Goal: Information Seeking & Learning: Compare options

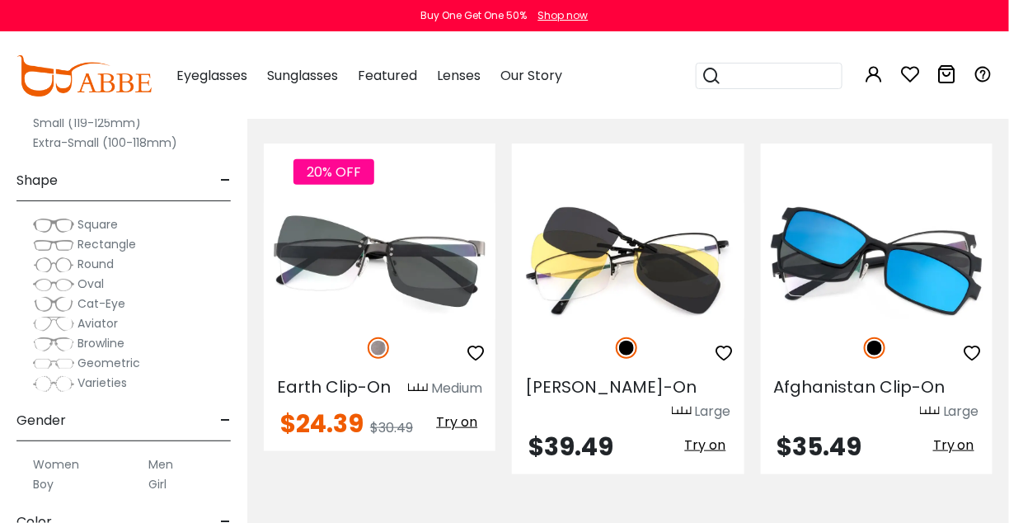
scroll to position [265, 0]
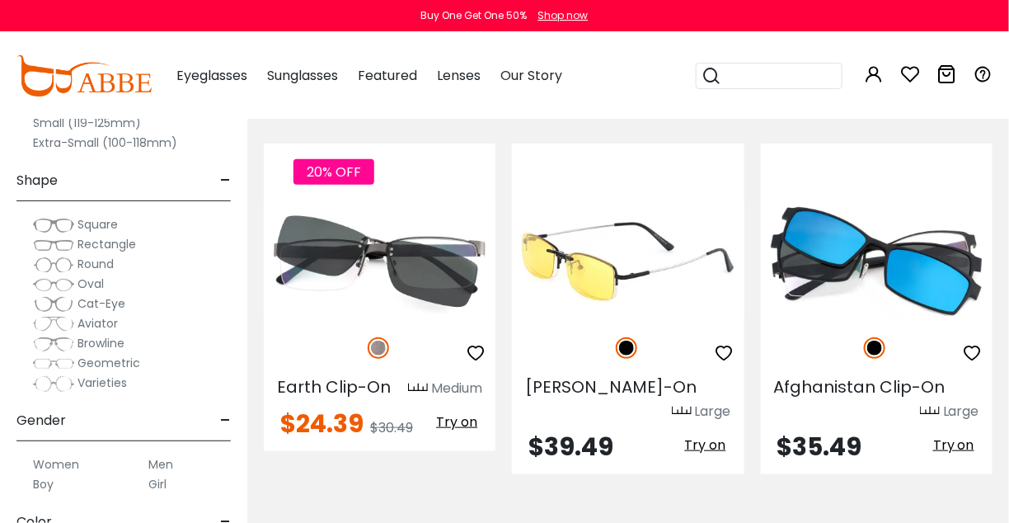
click at [618, 277] on img at bounding box center [628, 261] width 232 height 116
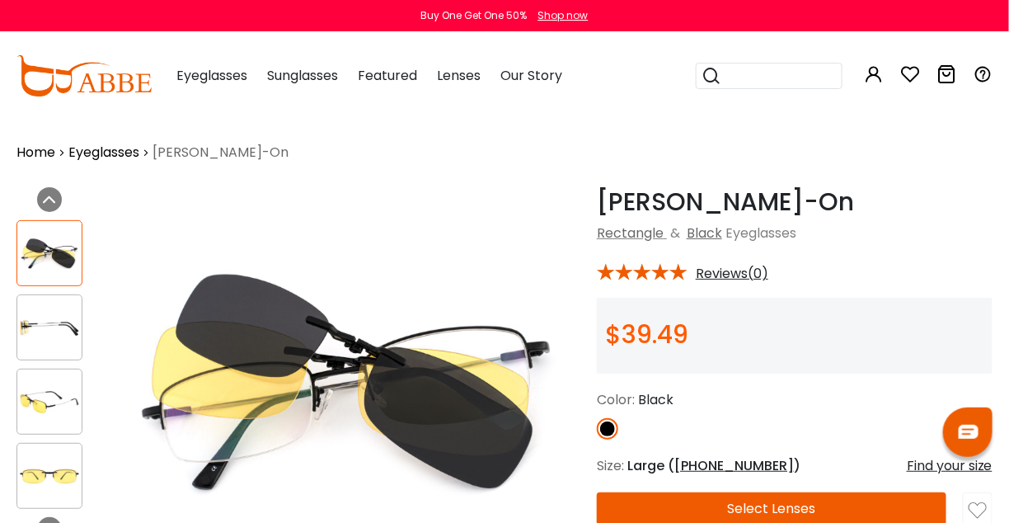
scroll to position [41, 0]
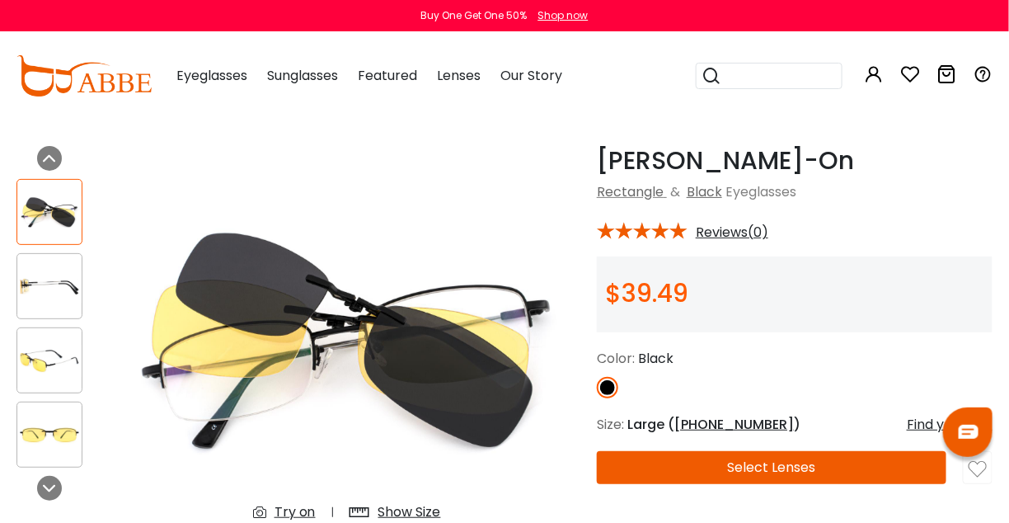
click at [34, 290] on img at bounding box center [49, 286] width 64 height 32
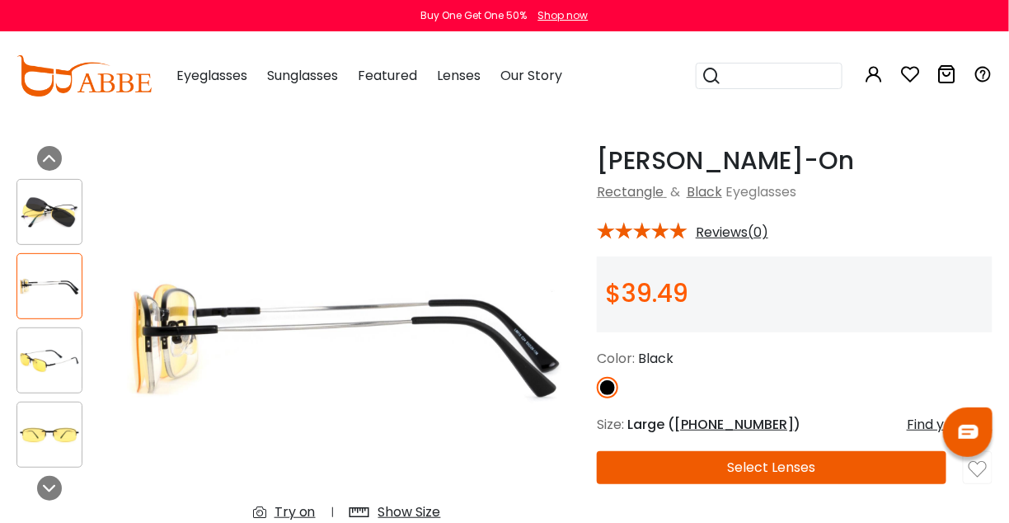
click at [43, 346] on img at bounding box center [49, 361] width 64 height 32
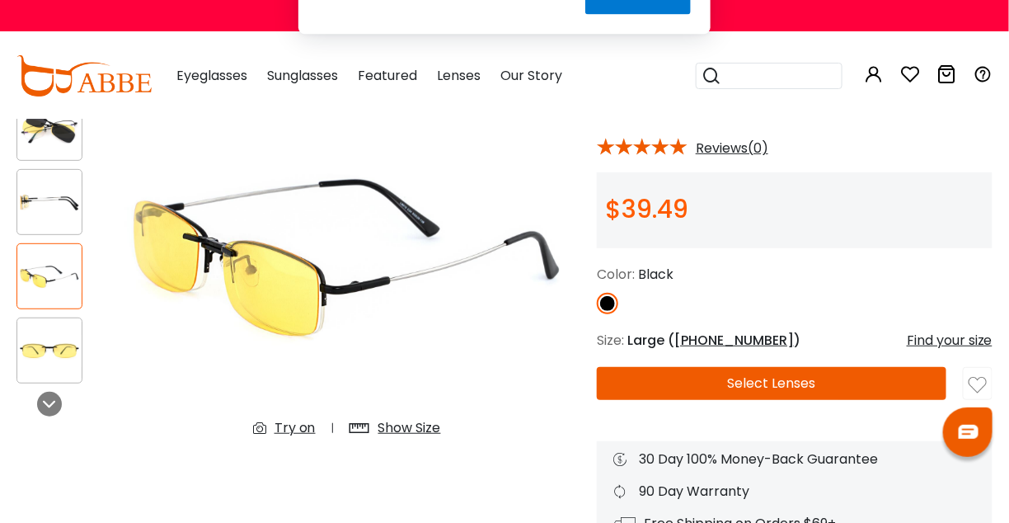
scroll to position [148, 0]
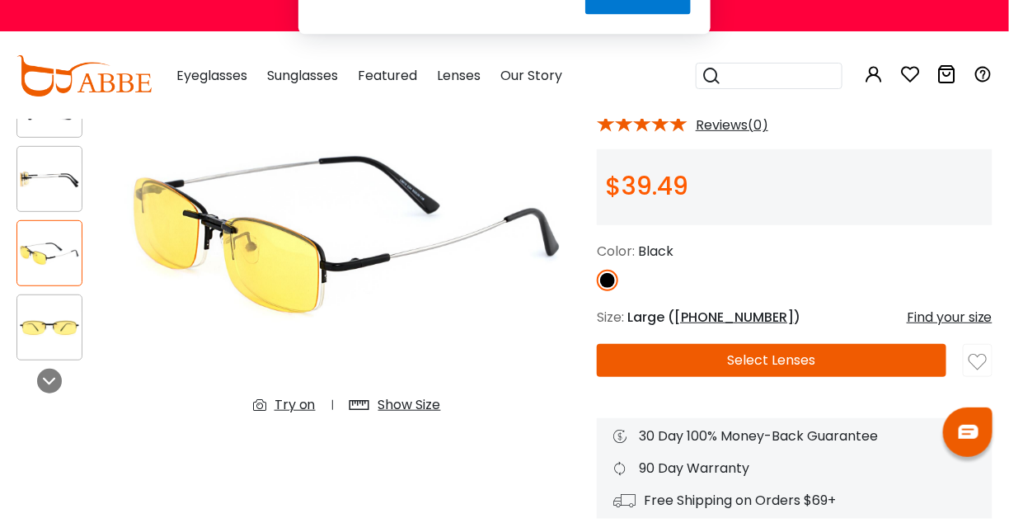
click at [55, 330] on img at bounding box center [49, 328] width 64 height 32
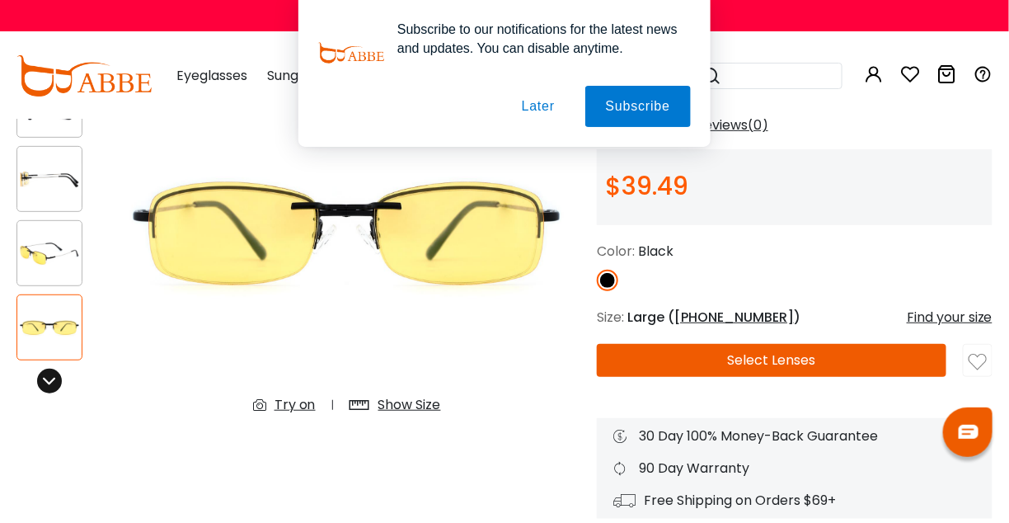
click at [49, 383] on icon at bounding box center [49, 380] width 13 height 13
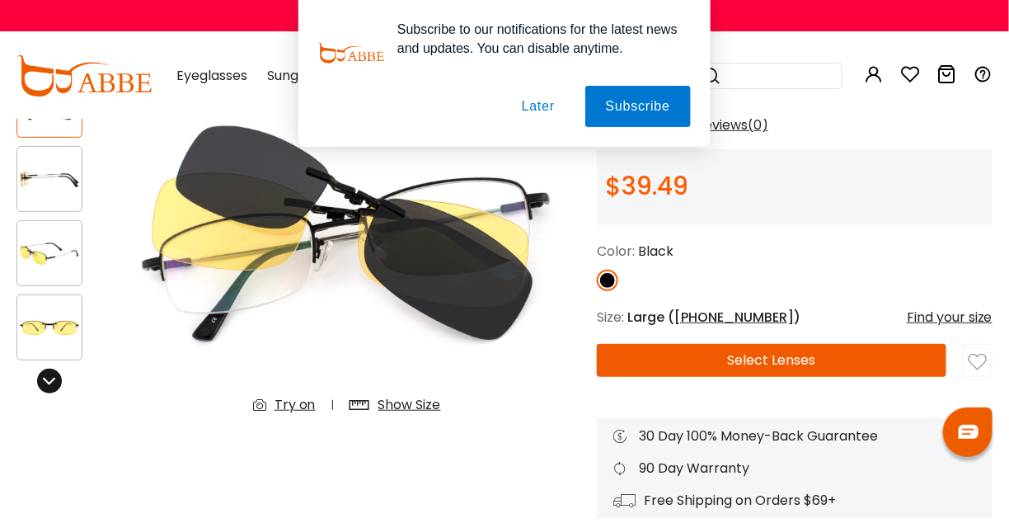
click at [49, 383] on icon at bounding box center [49, 380] width 13 height 13
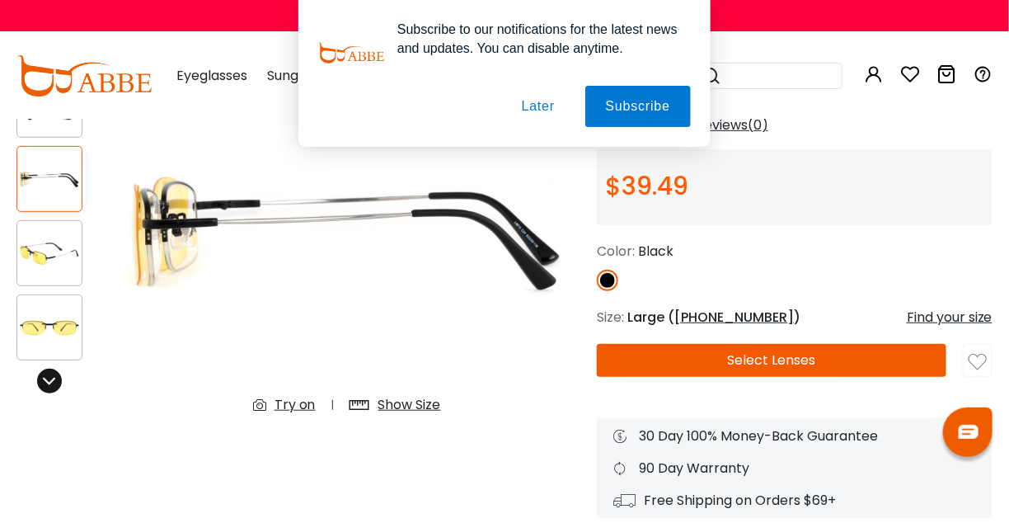
click at [49, 383] on icon at bounding box center [49, 380] width 13 height 13
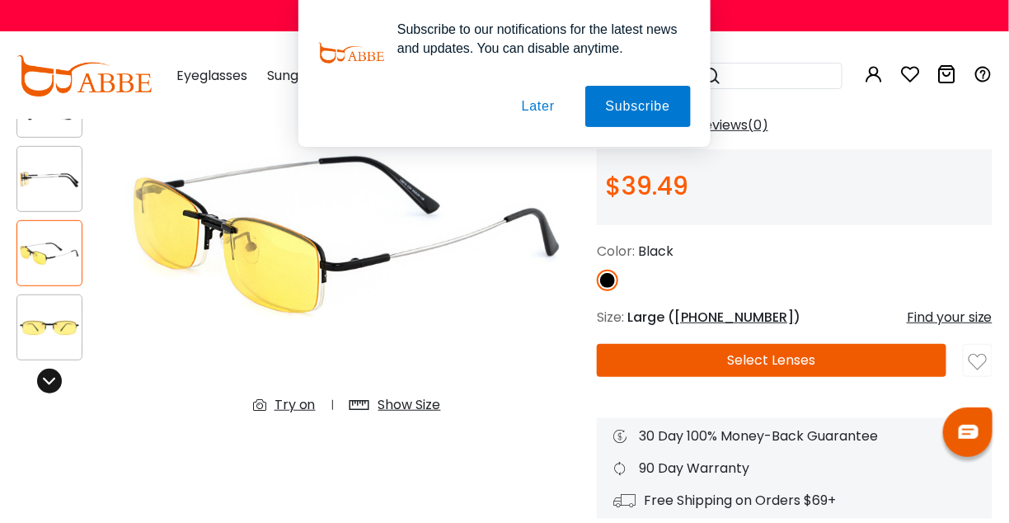
click at [49, 383] on icon at bounding box center [49, 380] width 13 height 13
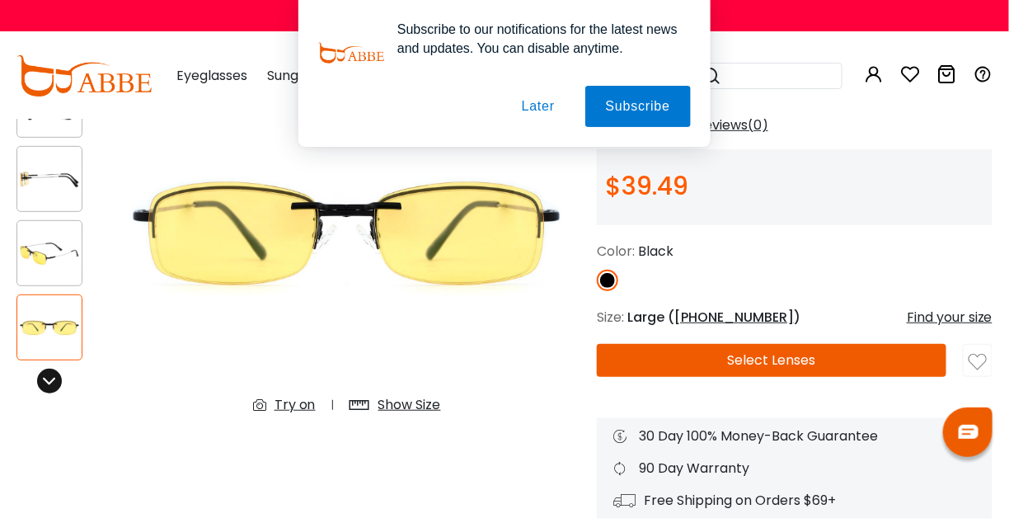
click at [49, 383] on icon at bounding box center [49, 380] width 13 height 13
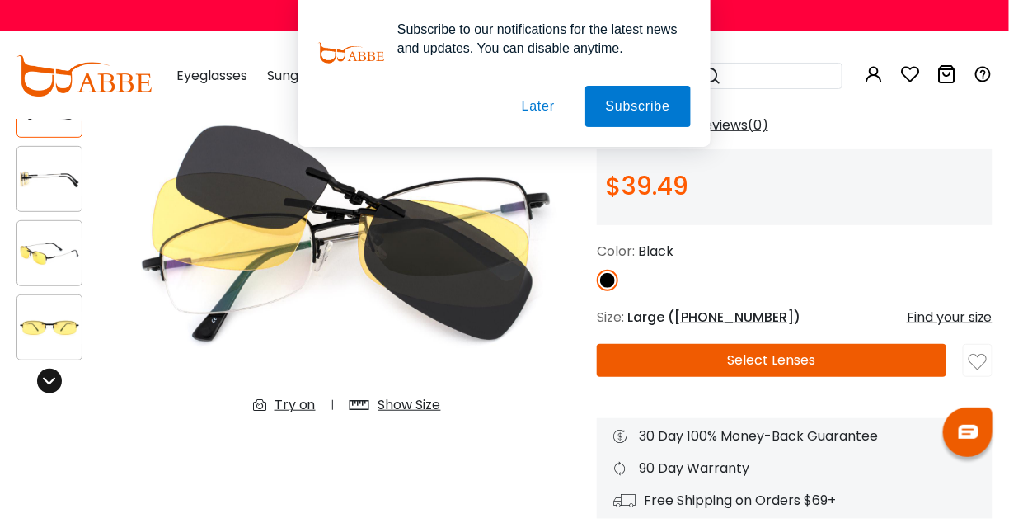
click at [49, 383] on icon at bounding box center [49, 380] width 13 height 13
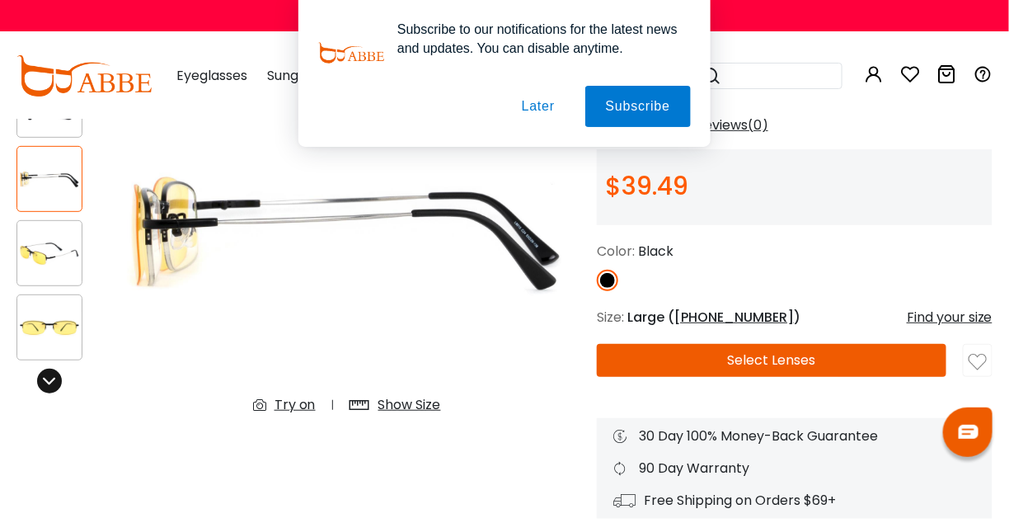
click at [49, 383] on icon at bounding box center [49, 380] width 13 height 13
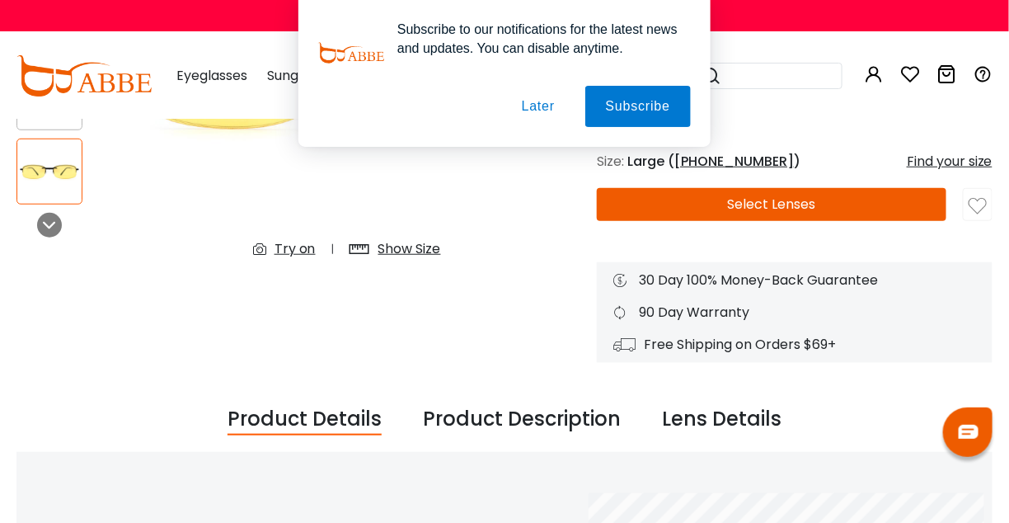
scroll to position [303, 0]
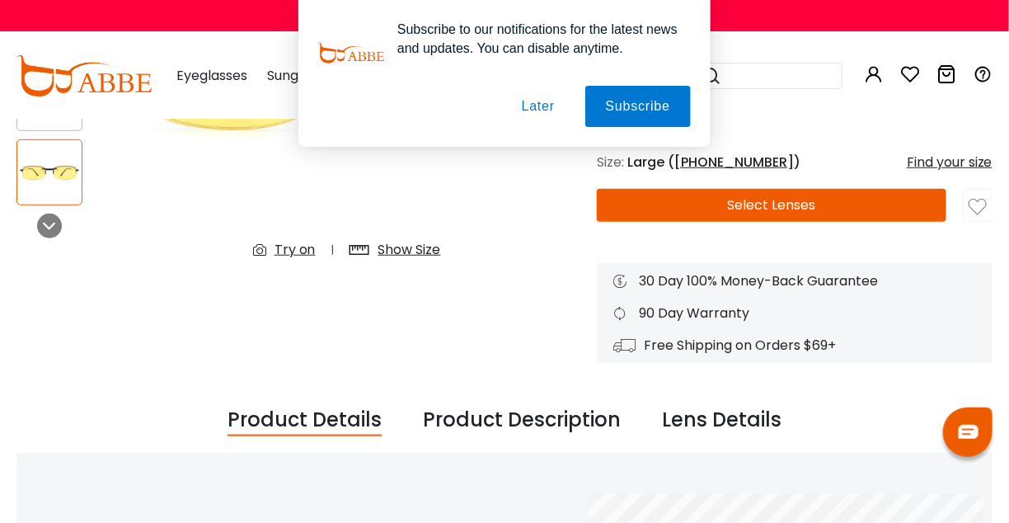
click at [529, 430] on div "Product Description" at bounding box center [522, 420] width 198 height 31
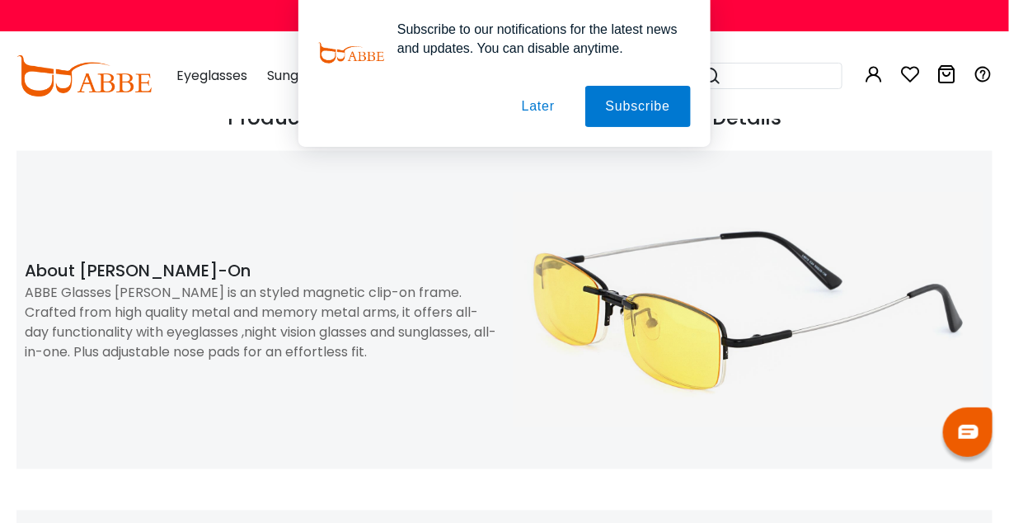
scroll to position [605, 0]
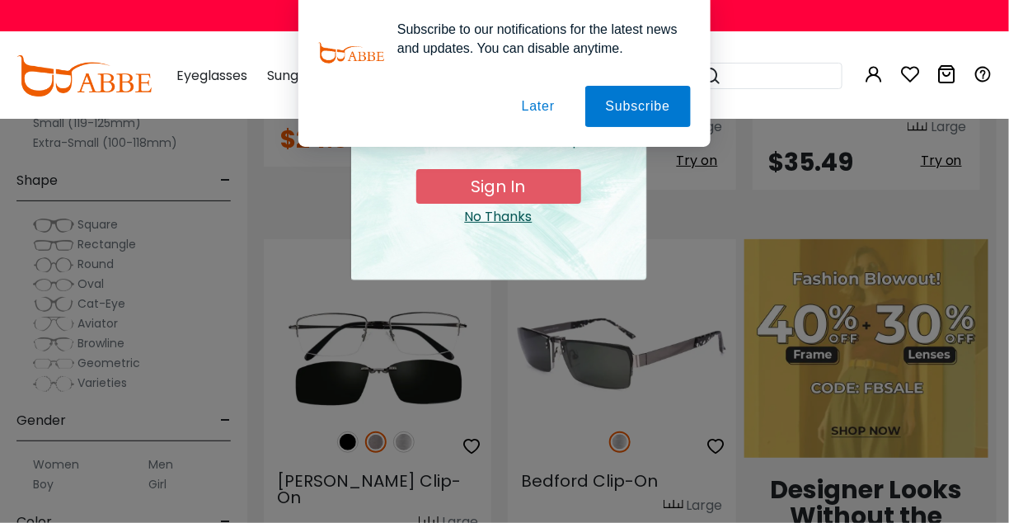
scroll to position [878, 0]
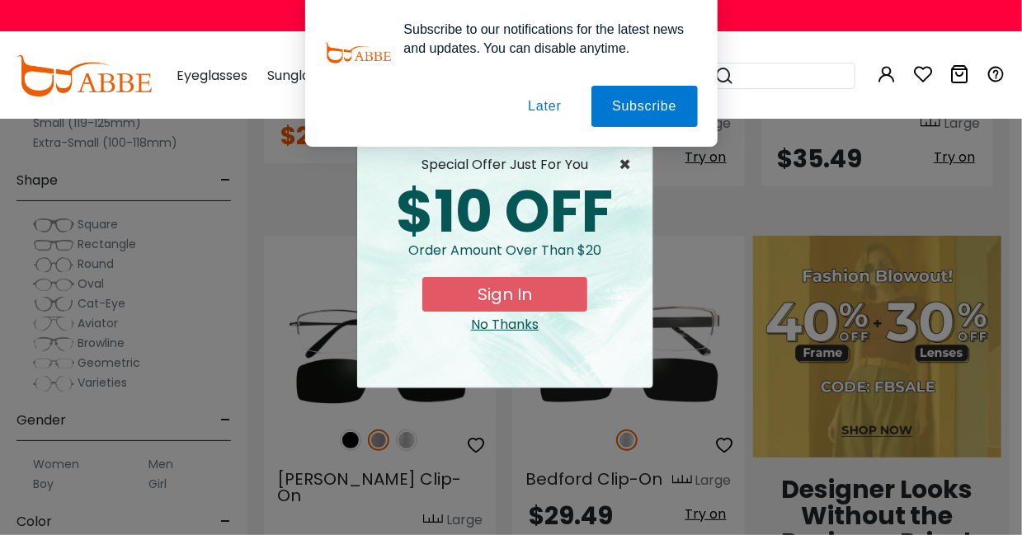
click at [629, 168] on span "×" at bounding box center [628, 165] width 21 height 20
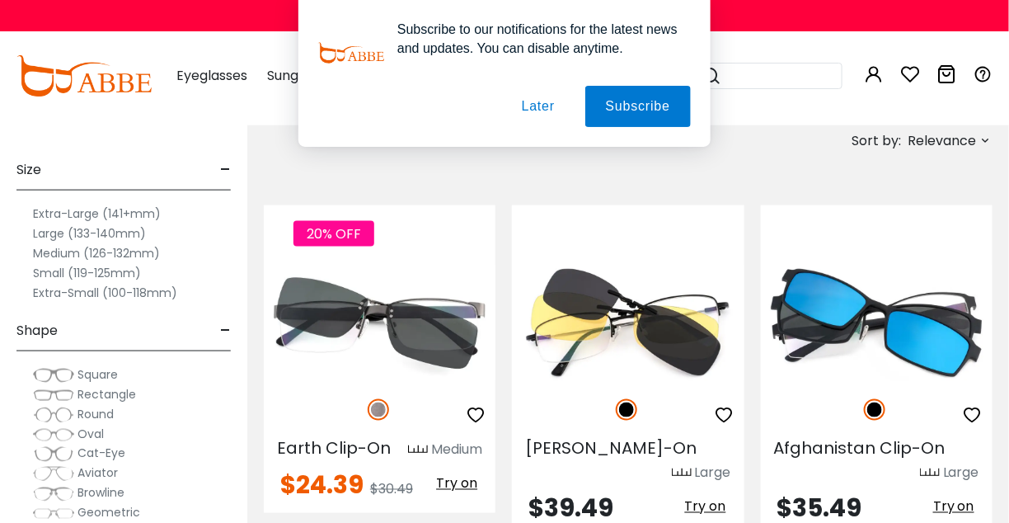
scroll to position [472, 0]
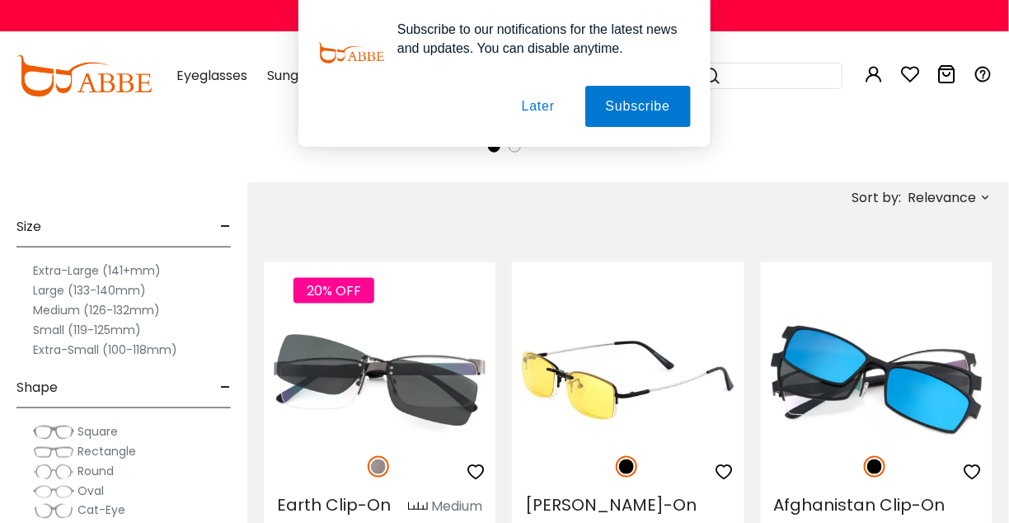
click at [594, 352] on img at bounding box center [628, 380] width 232 height 116
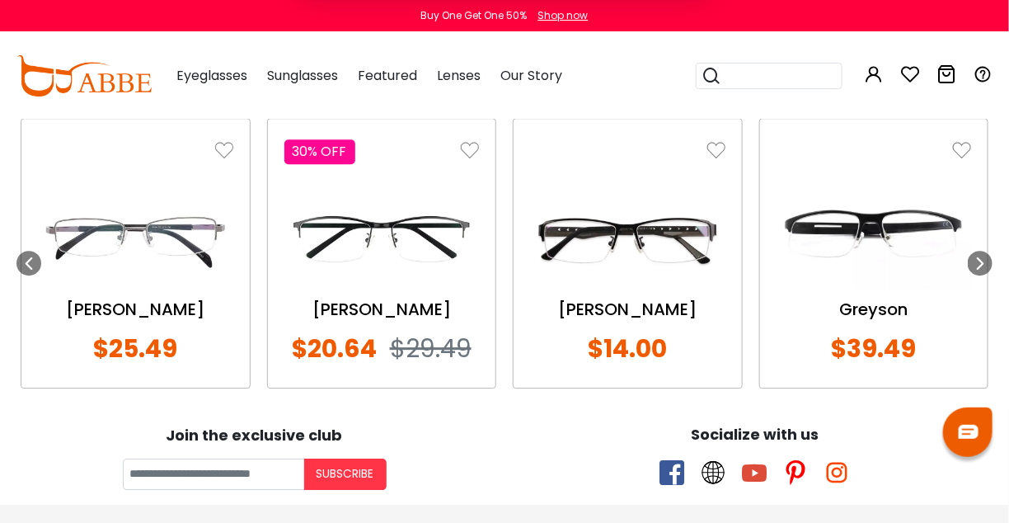
scroll to position [1333, 0]
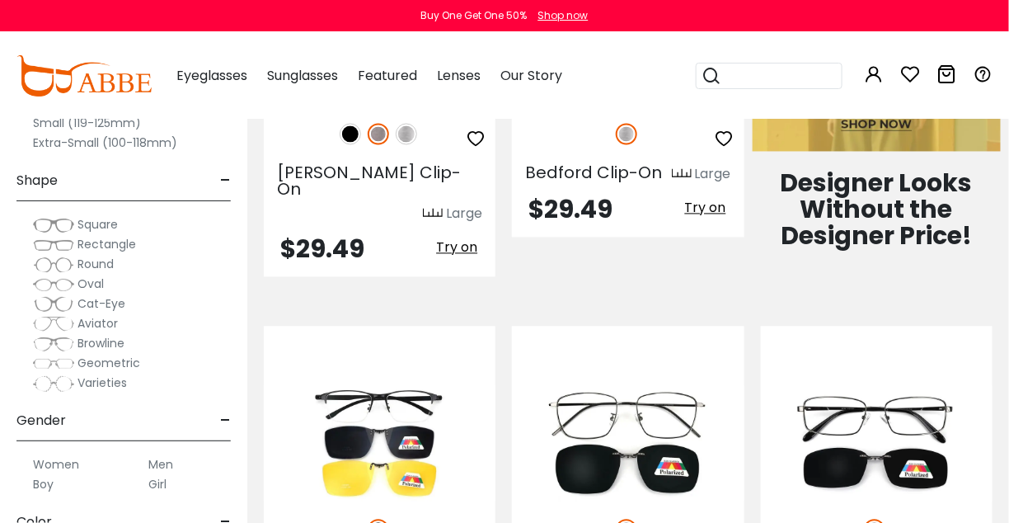
scroll to position [472, 0]
